Goal: Find specific page/section: Find specific page/section

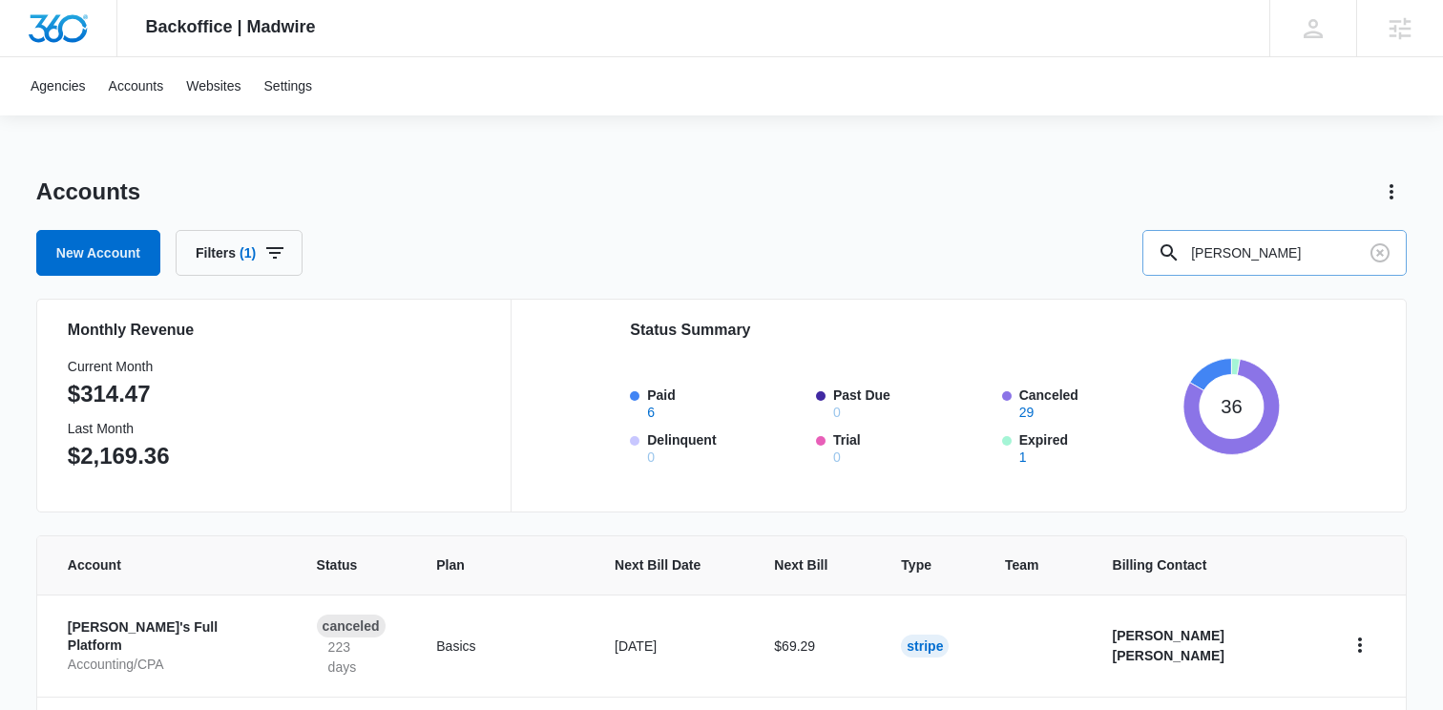
click at [1256, 244] on input "[PERSON_NAME]" at bounding box center [1275, 253] width 264 height 46
type input "t"
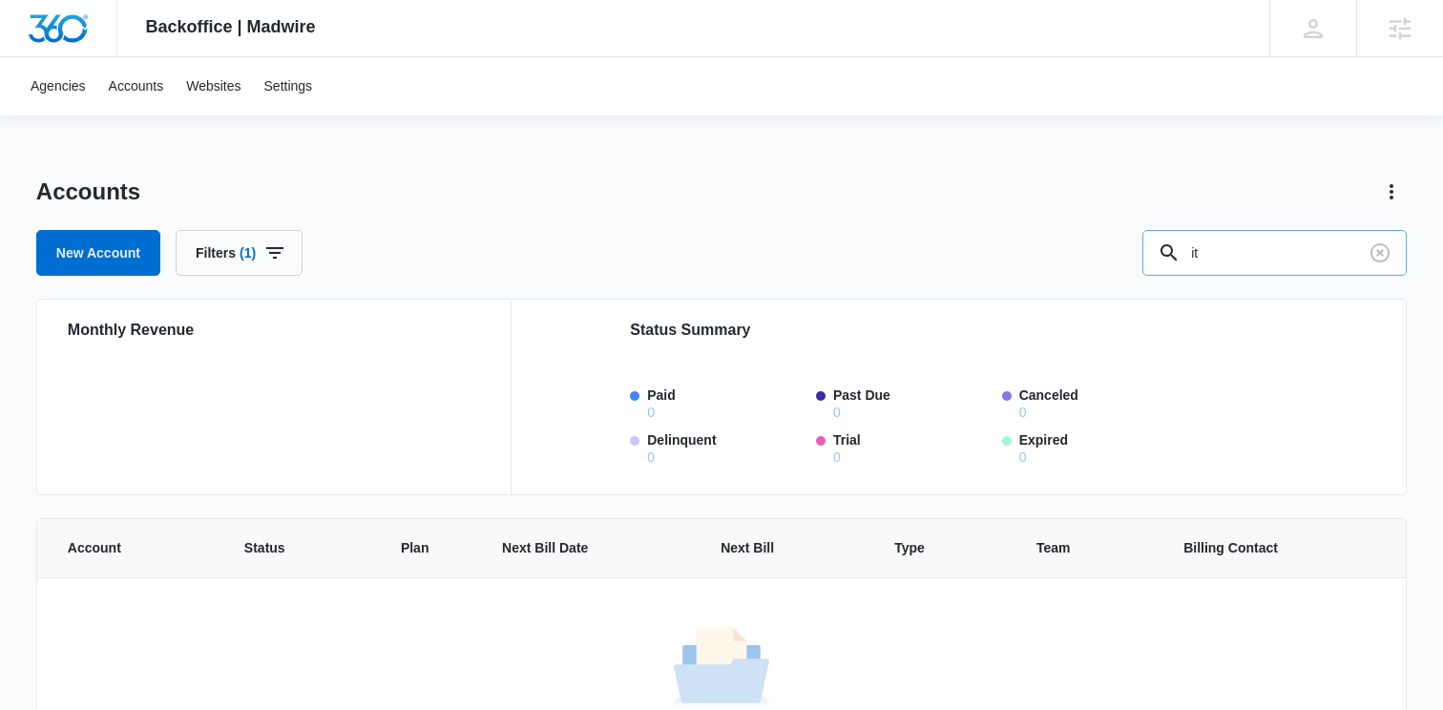
type input "i"
click at [137, 92] on link "Accounts" at bounding box center [136, 86] width 78 height 58
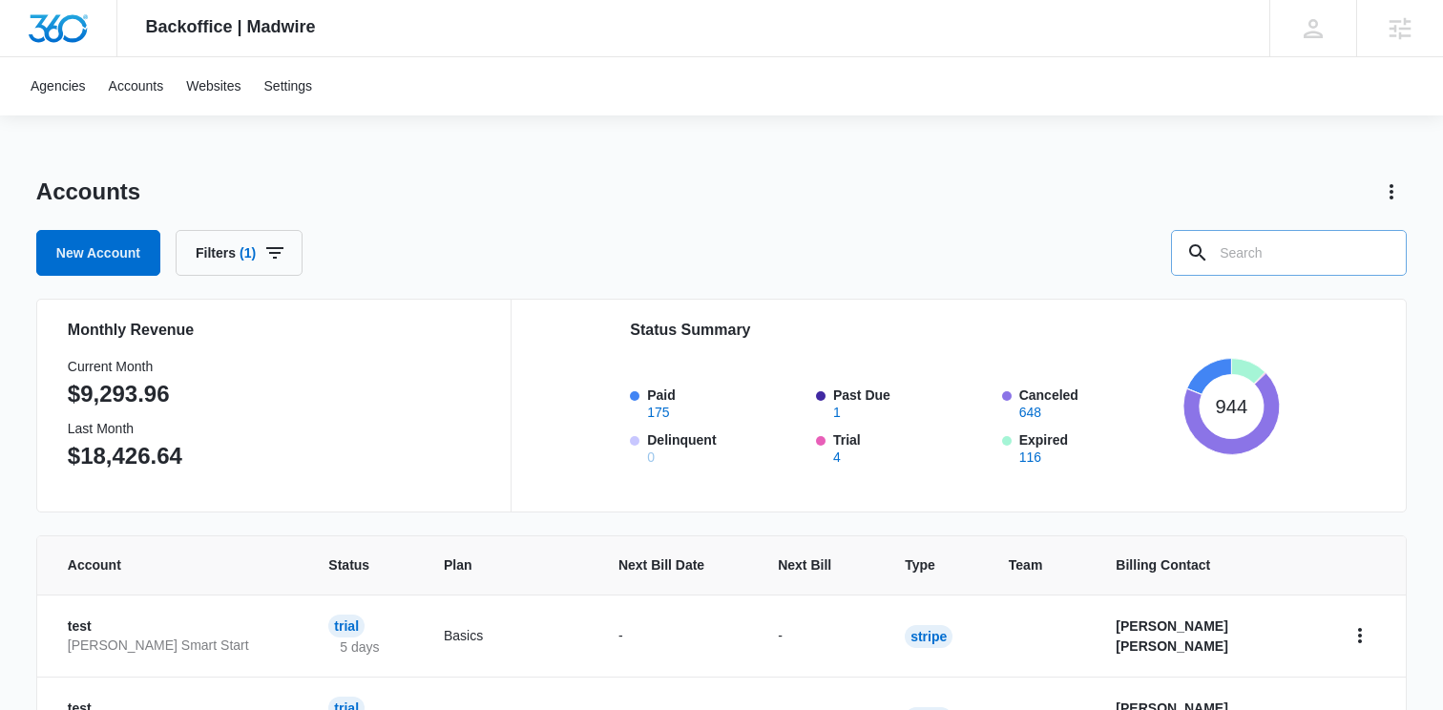
click at [1303, 250] on input "text" at bounding box center [1289, 253] width 236 height 46
type input "it'll be fine"
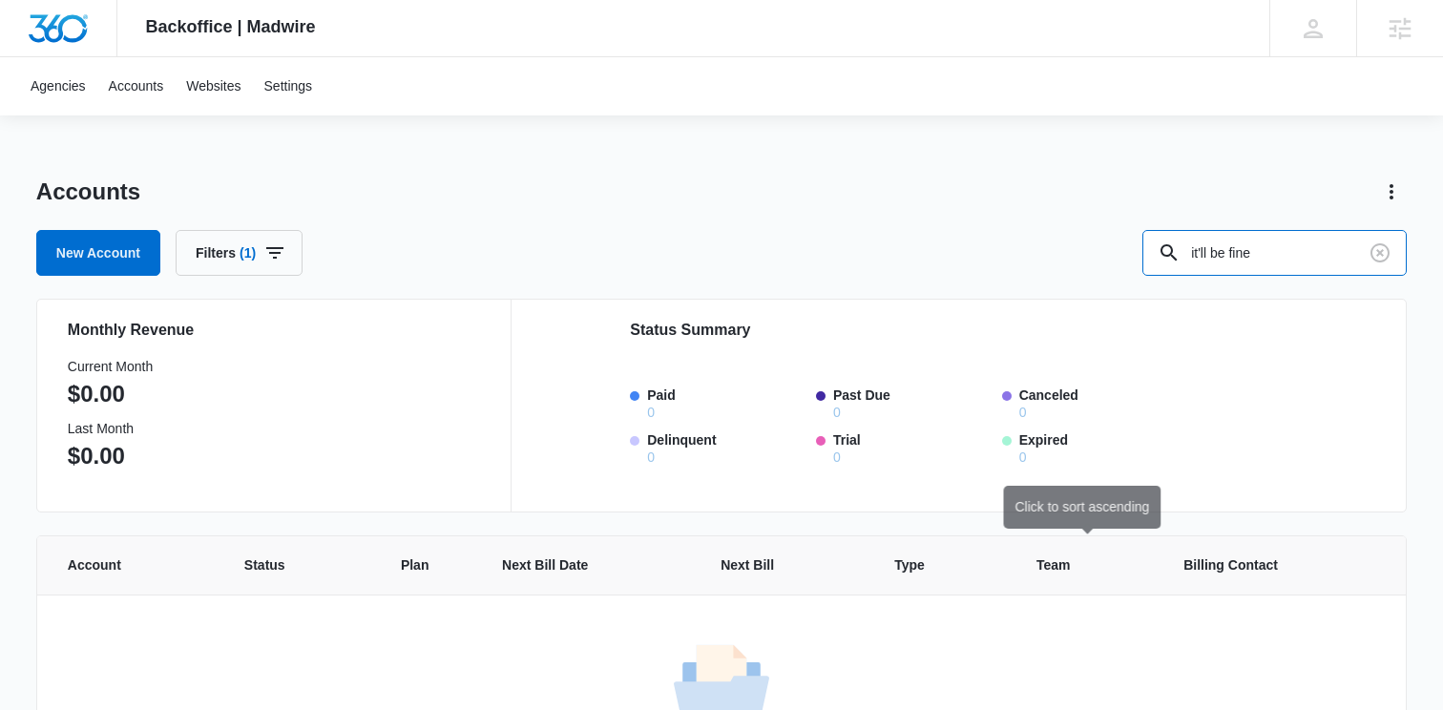
scroll to position [116, 0]
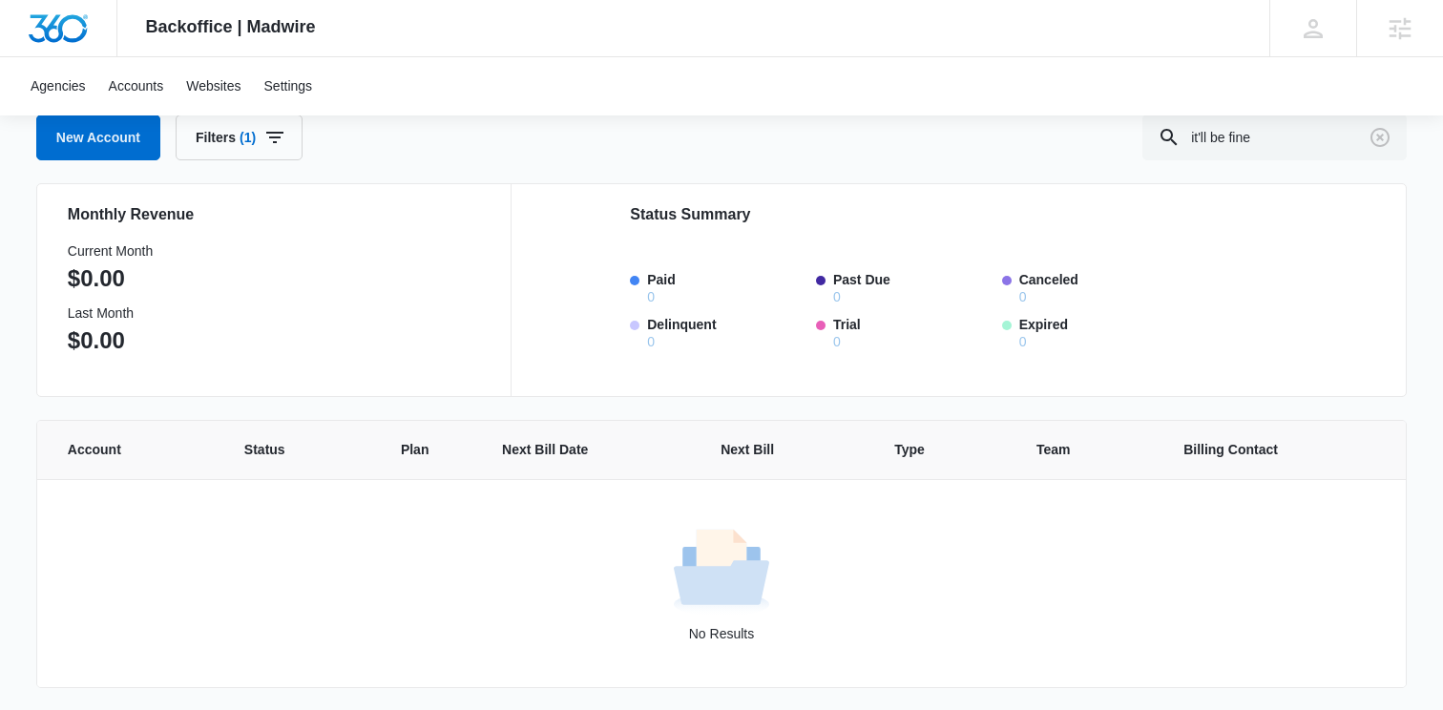
click at [900, 597] on div "No Results" at bounding box center [721, 583] width 1367 height 121
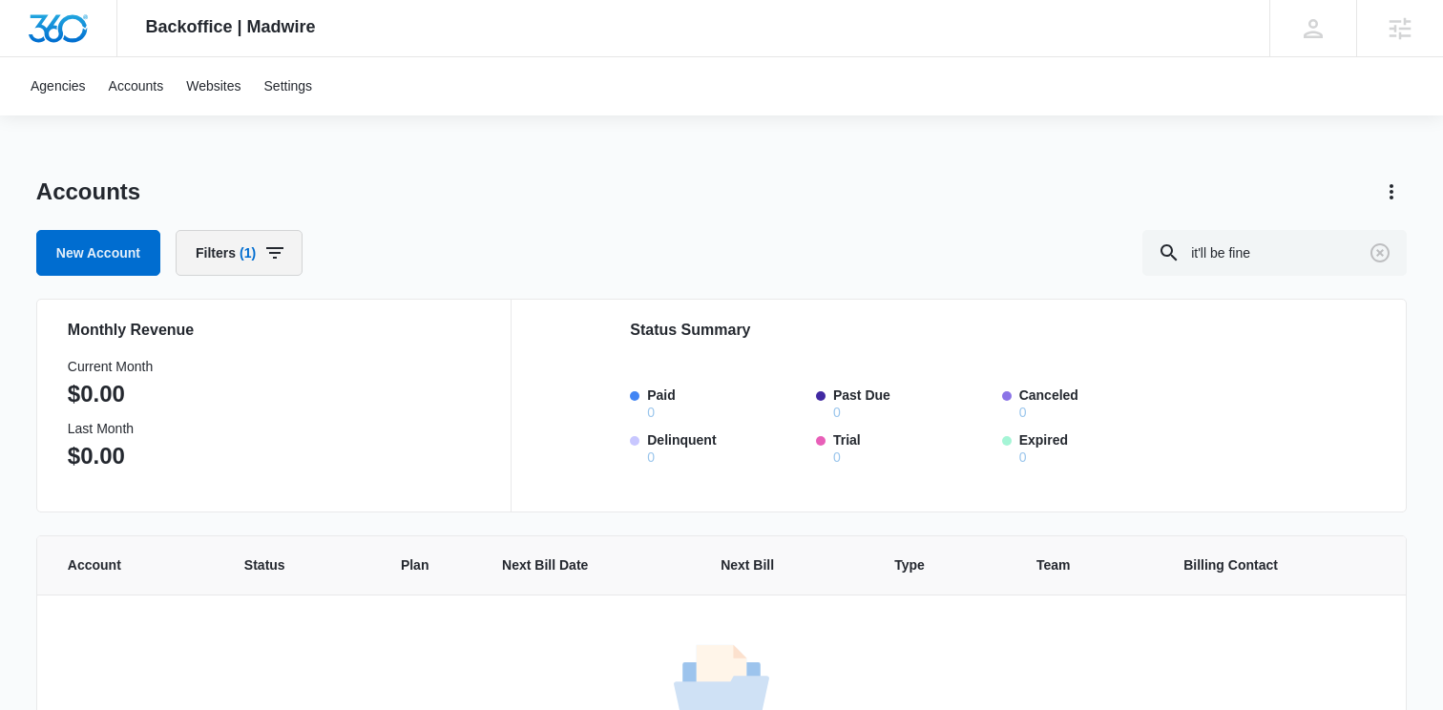
click at [286, 244] on icon "button" at bounding box center [274, 253] width 23 height 23
click at [305, 421] on icon "Clear" at bounding box center [304, 422] width 12 height 12
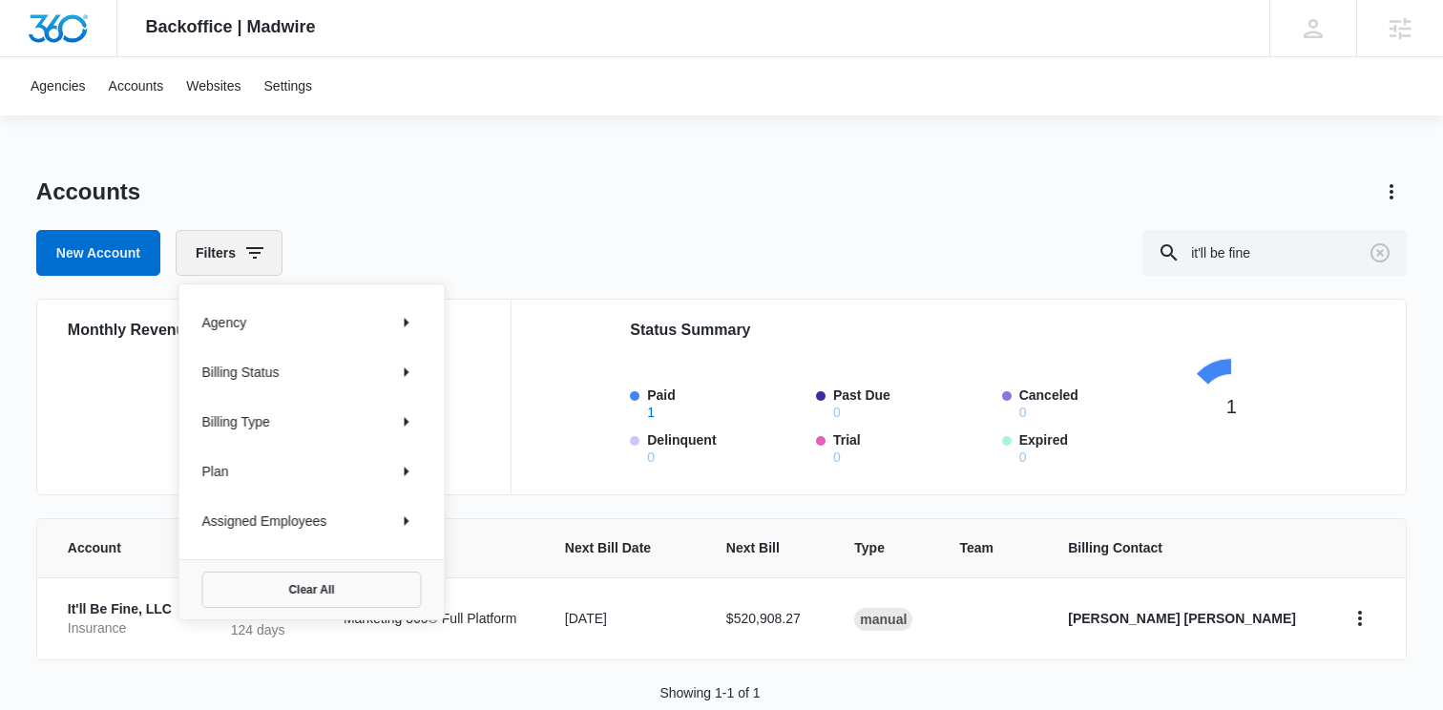
click at [255, 253] on icon "button" at bounding box center [254, 252] width 17 height 11
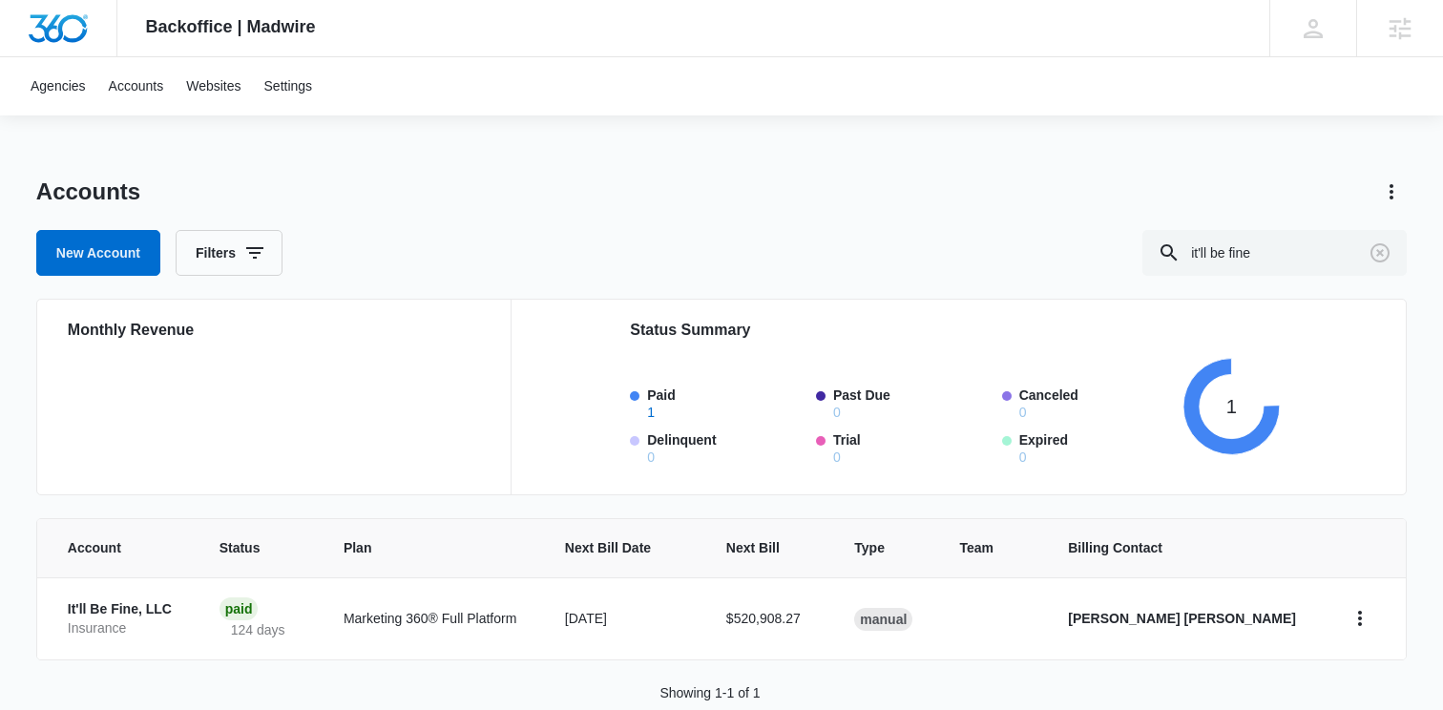
click at [497, 257] on div "New Account Filters it'll be fine" at bounding box center [721, 253] width 1371 height 46
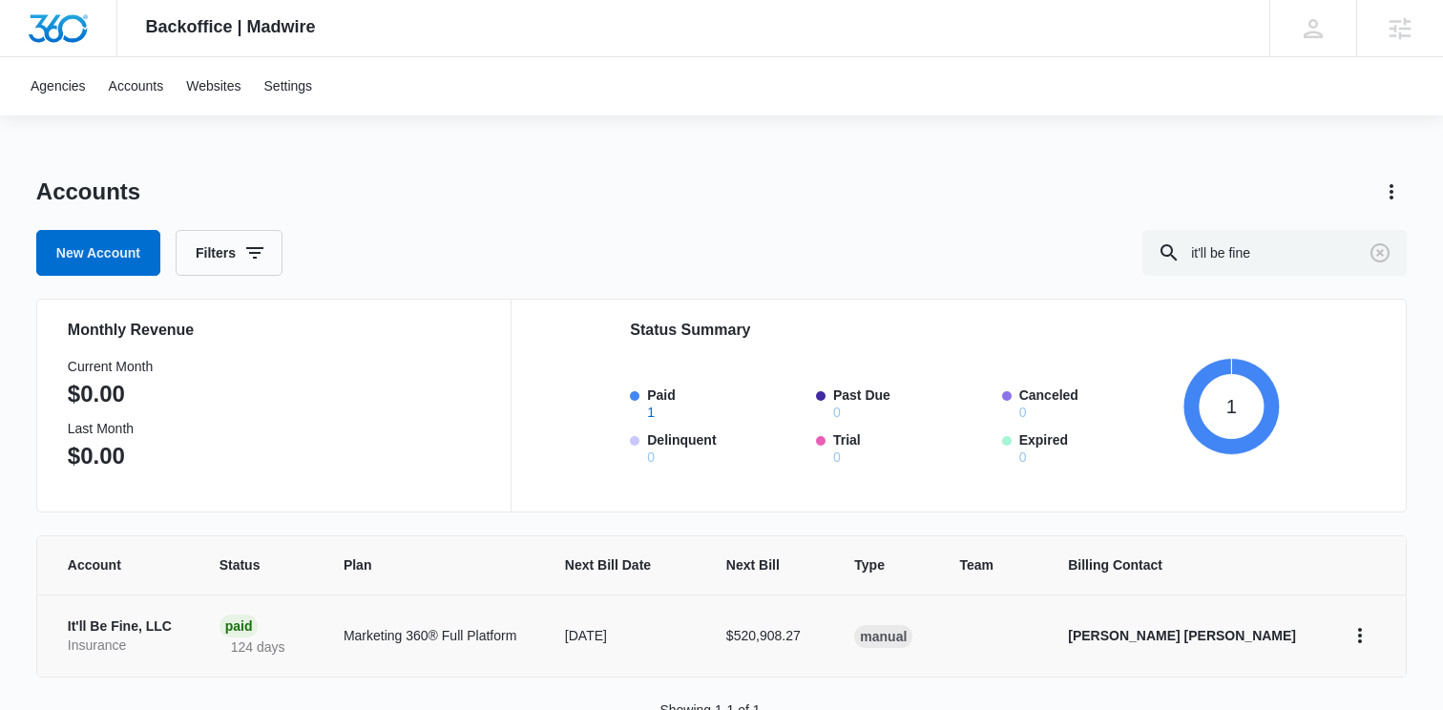
click at [124, 625] on p "It'll Be Fine, LLC" at bounding box center [121, 627] width 106 height 19
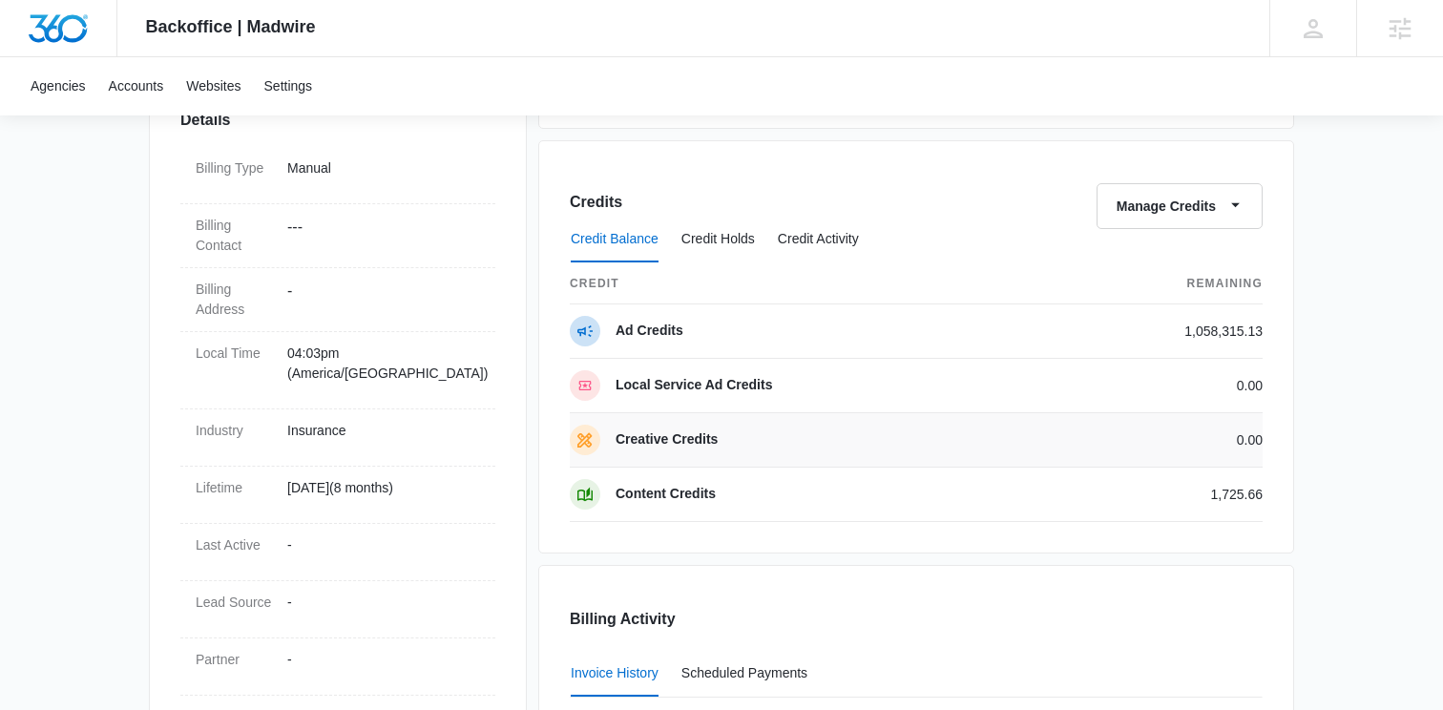
scroll to position [573, 0]
